Goal: Find specific page/section: Find specific page/section

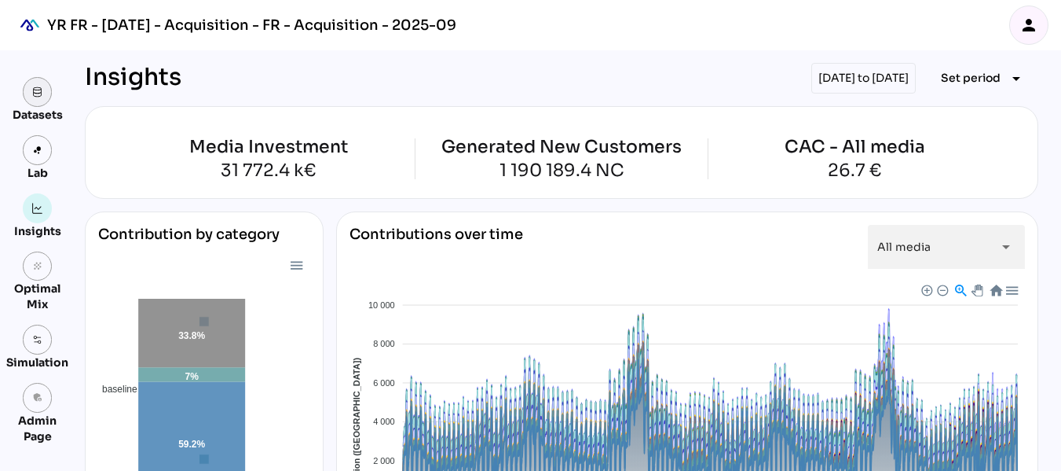
click at [34, 98] on link at bounding box center [38, 92] width 30 height 30
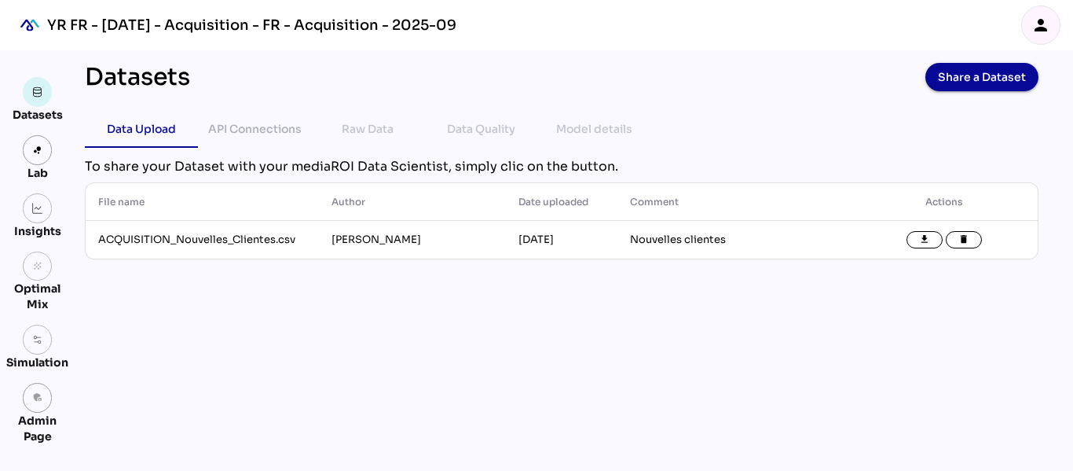
click at [1048, 23] on icon "person" at bounding box center [1040, 25] width 19 height 19
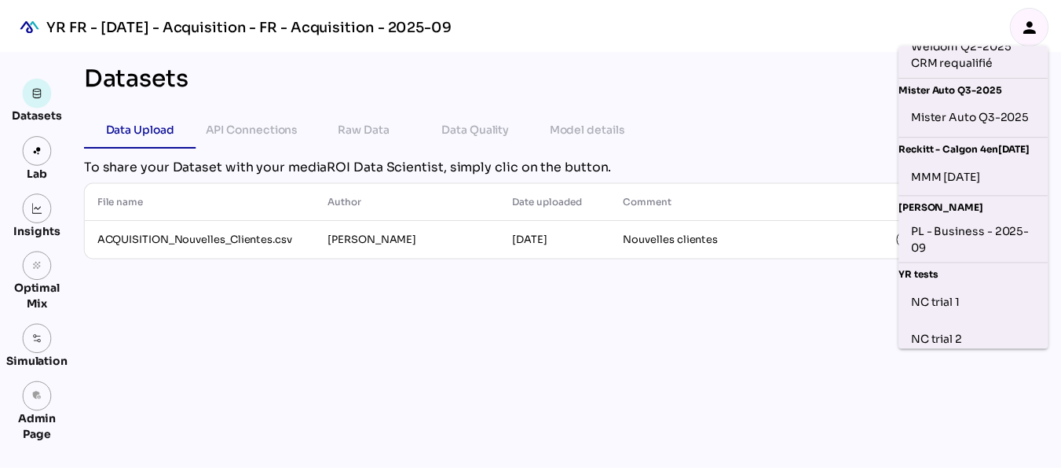
scroll to position [609, 0]
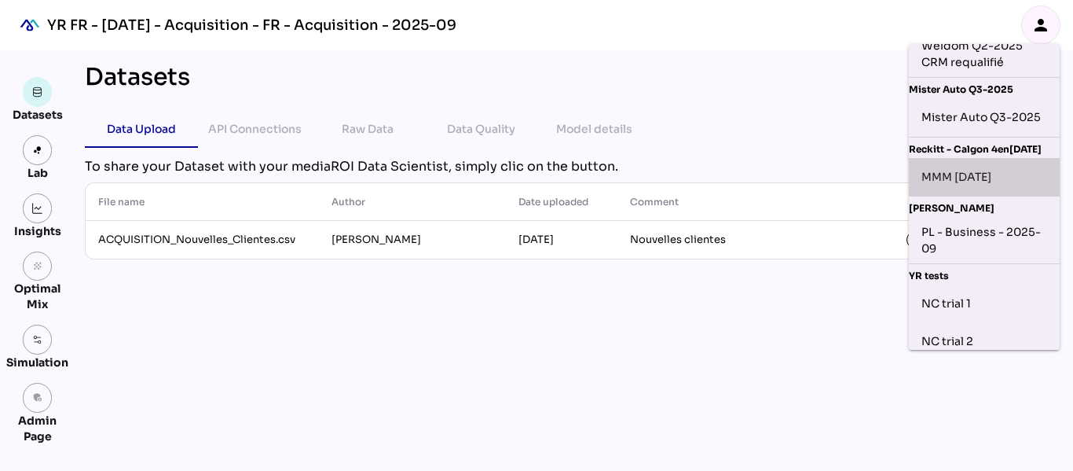
click at [987, 189] on div "MMM [DATE]" at bounding box center [984, 176] width 126 height 25
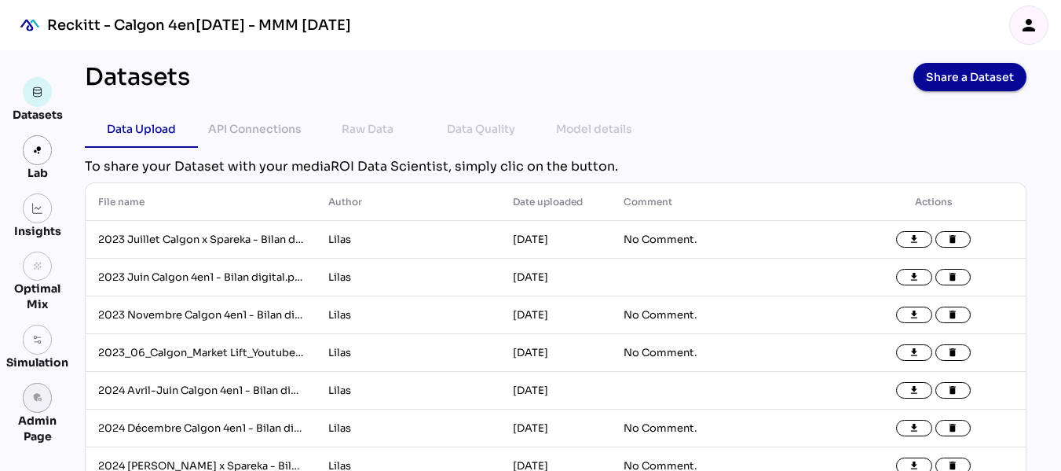
click at [47, 390] on link "admin_panel_settings" at bounding box center [38, 398] width 30 height 30
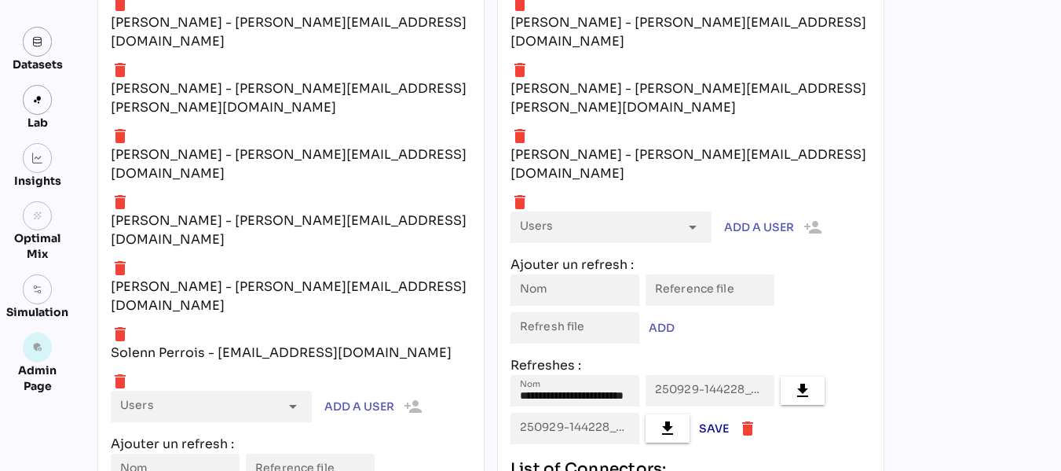
scroll to position [1801, 0]
